Goal: Find specific page/section: Find specific page/section

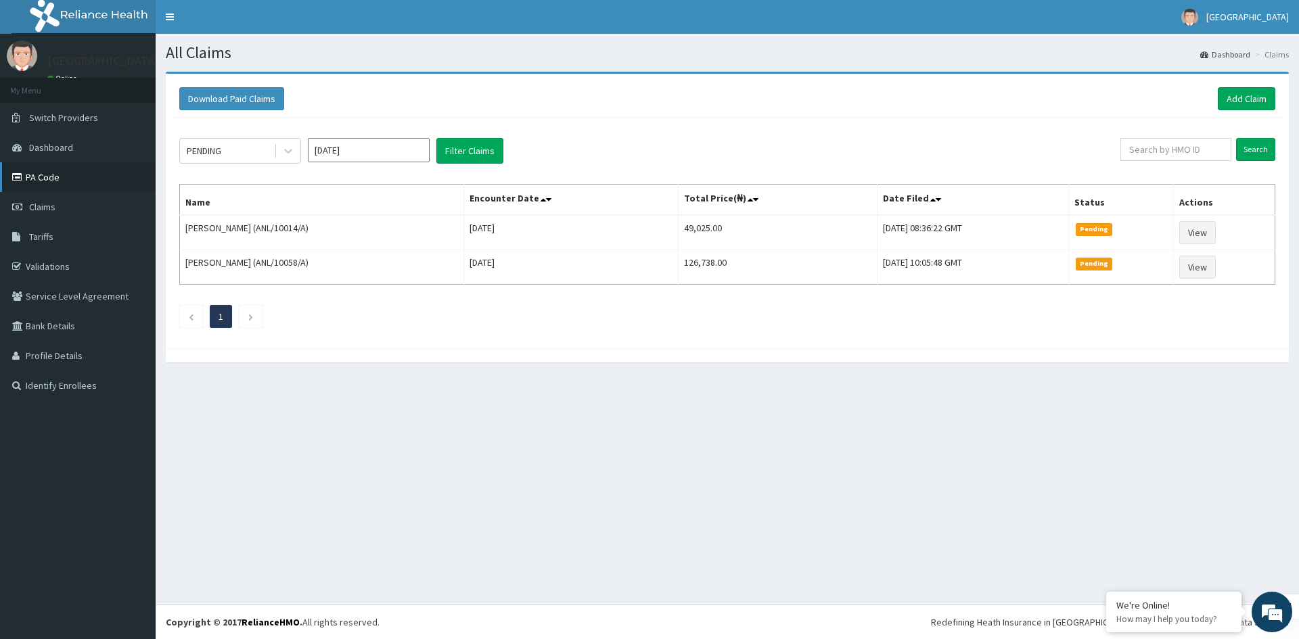
click at [76, 179] on link "PA Code" at bounding box center [78, 177] width 156 height 30
